Goal: Find specific page/section: Find specific page/section

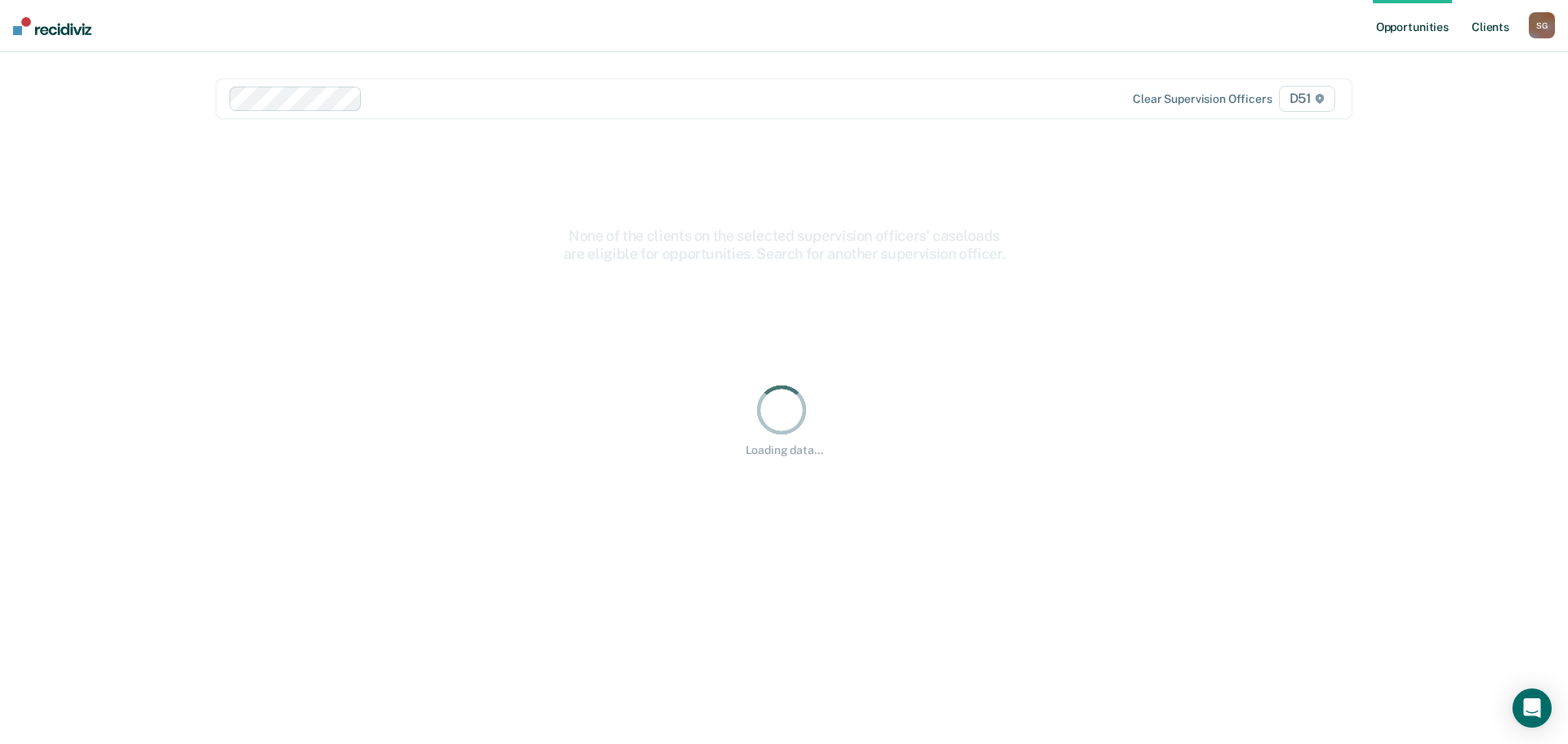
click at [1474, 31] on link "Client s" at bounding box center [1491, 26] width 45 height 52
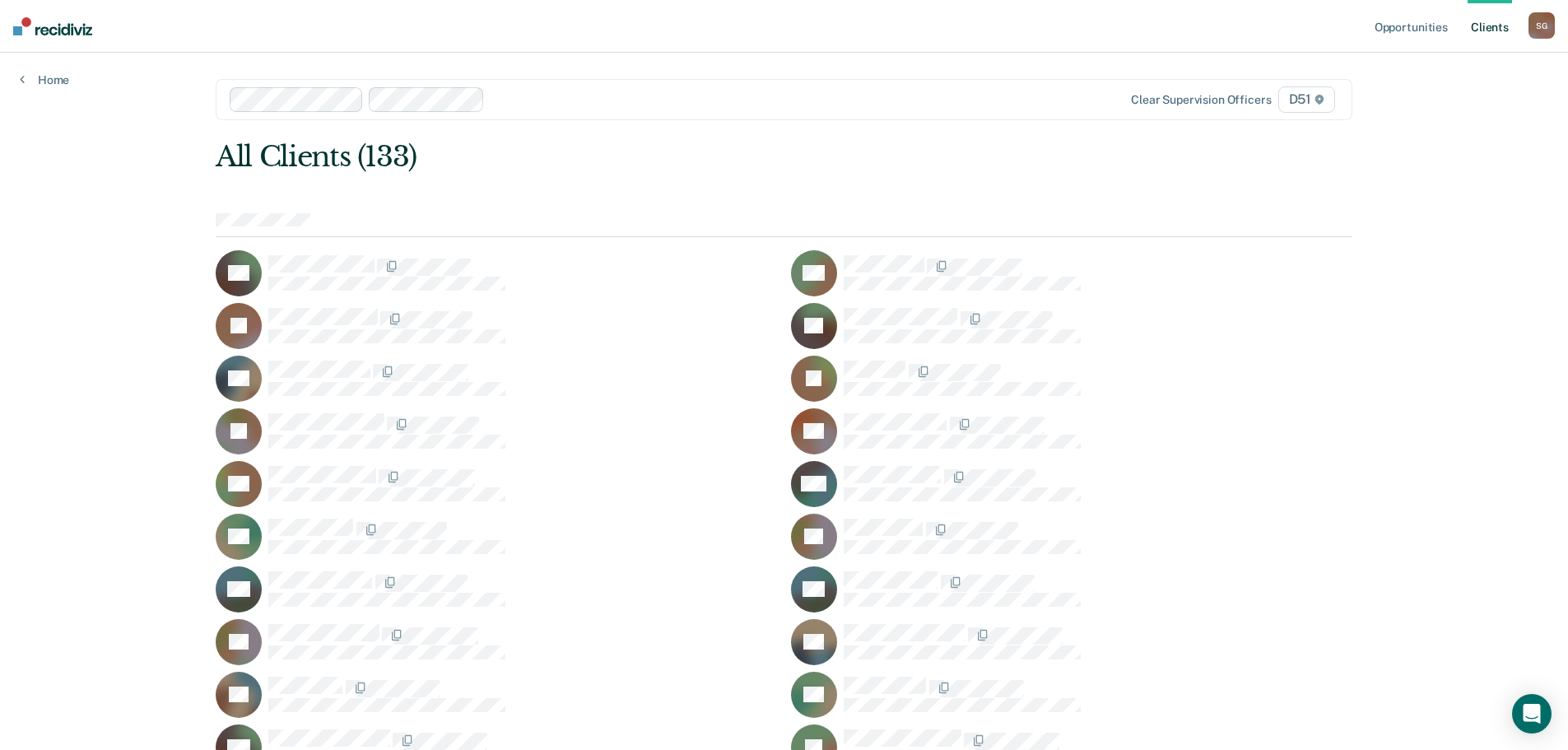
scroll to position [889, 0]
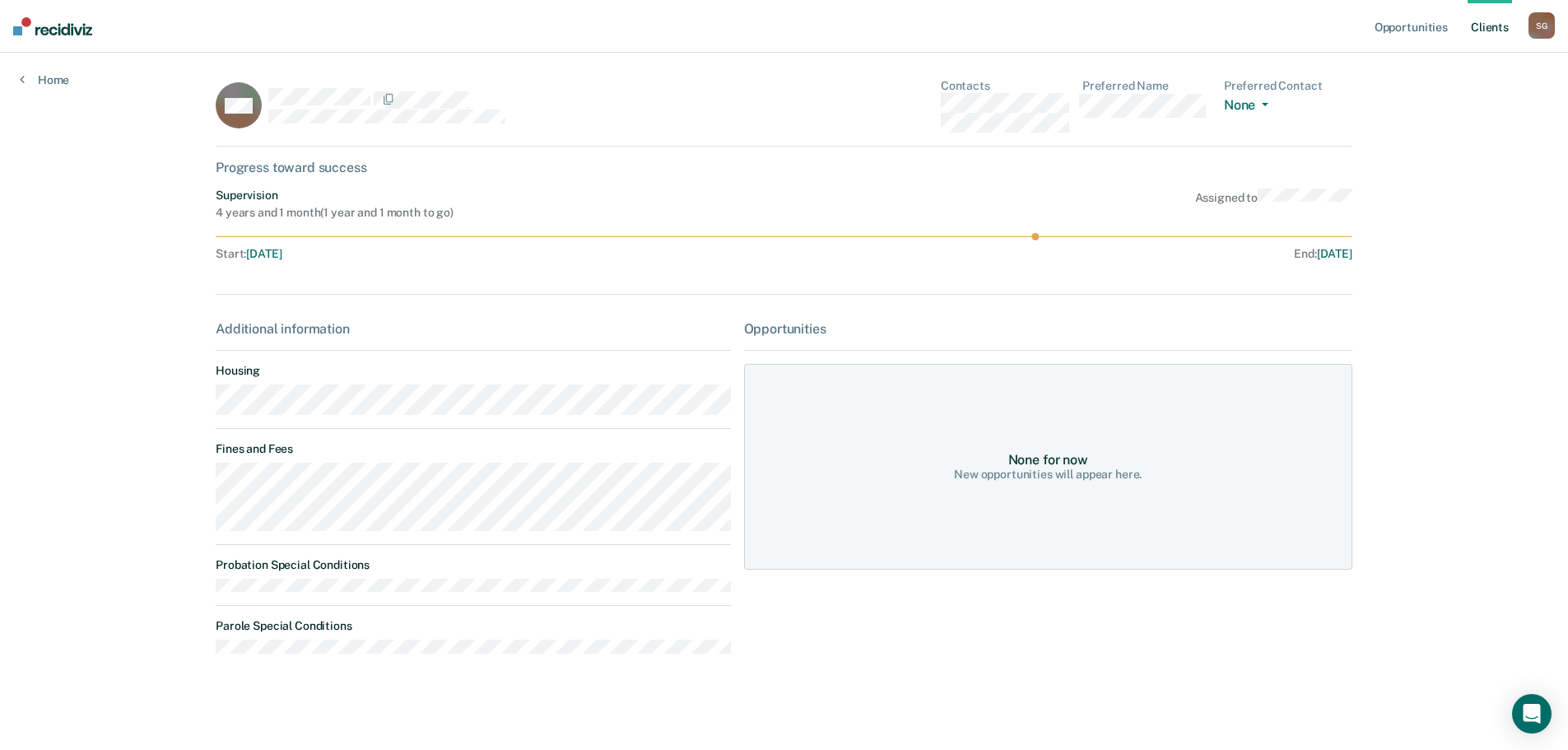
click at [207, 487] on main "MM Contacts Preferred Name Preferred Contact None Call Text Email None Progress…" at bounding box center [784, 382] width 1177 height 660
